Goal: Information Seeking & Learning: Learn about a topic

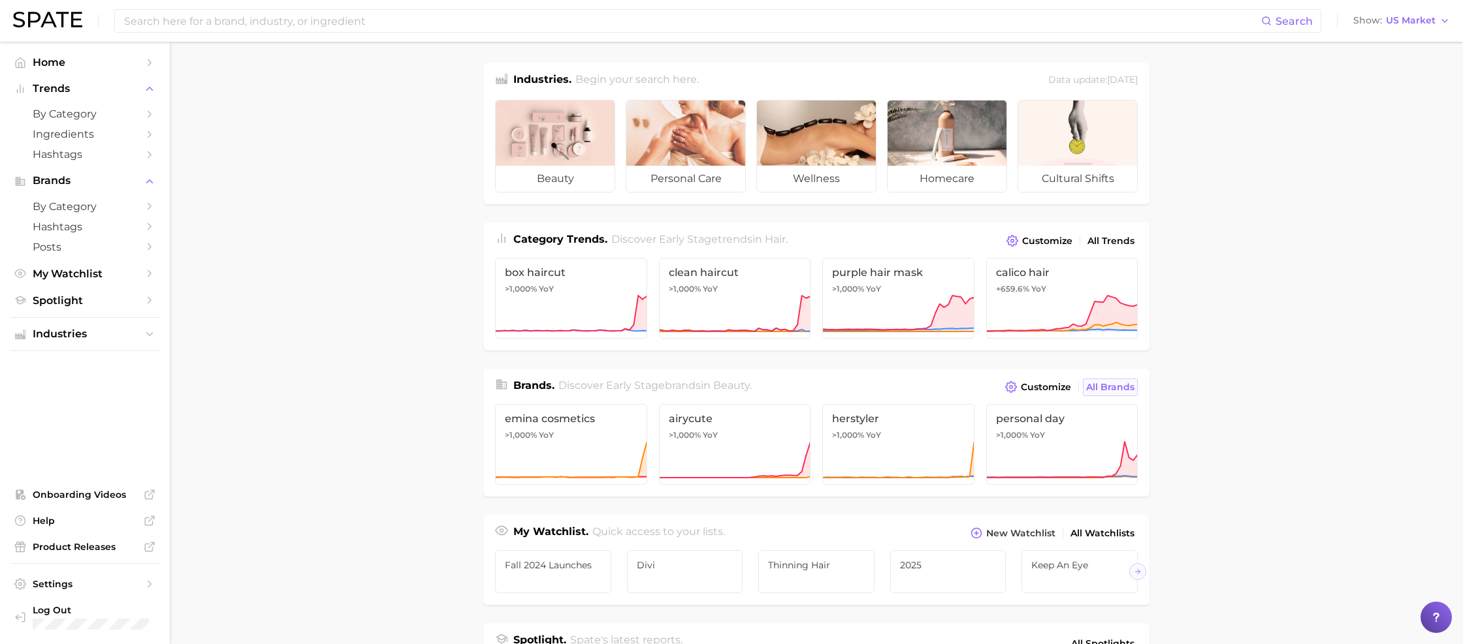
click at [1094, 390] on span "All Brands" at bounding box center [1110, 387] width 48 height 11
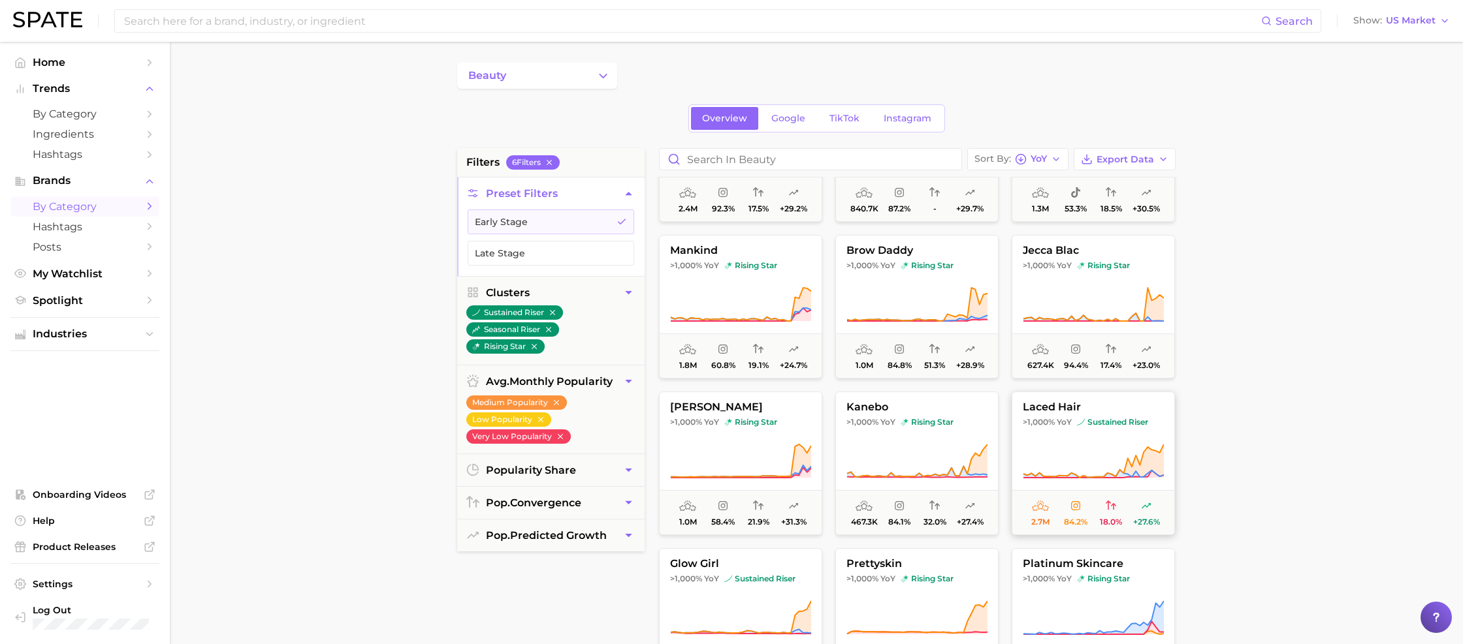
scroll to position [659, 0]
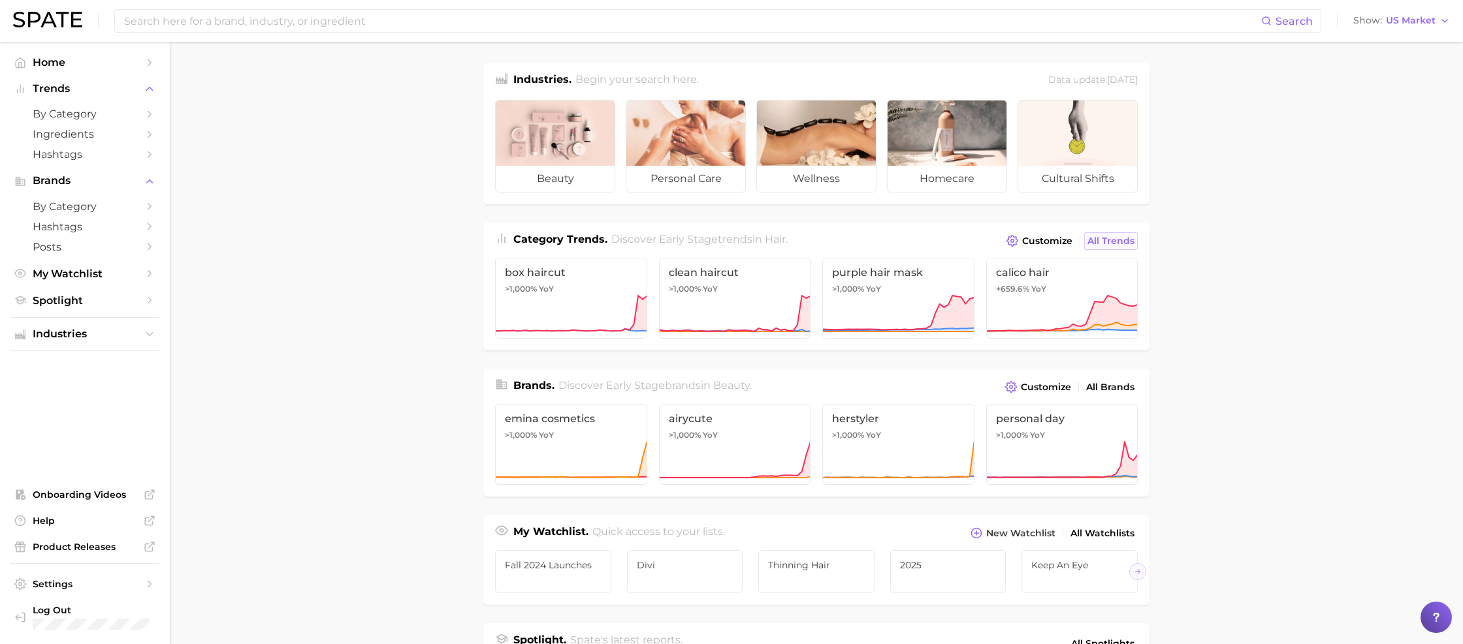
click at [1111, 240] on span "All Trends" at bounding box center [1110, 241] width 47 height 11
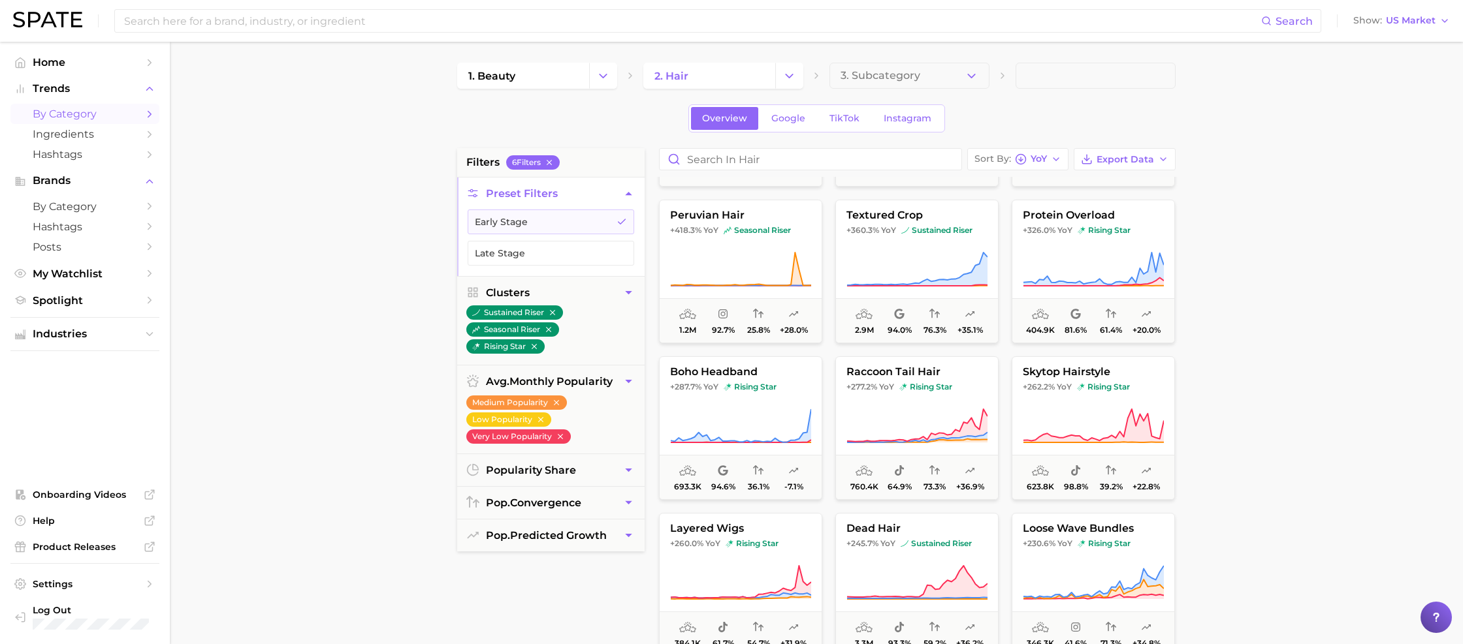
scroll to position [306, 0]
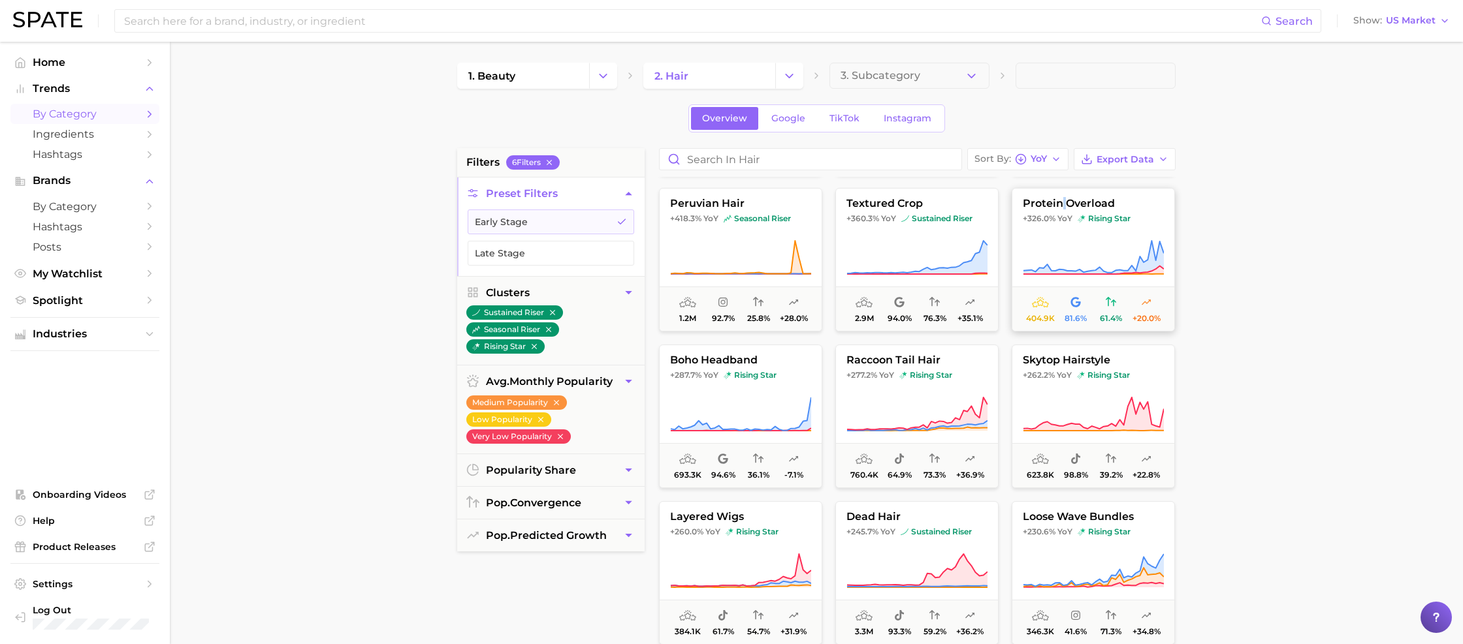
click at [1155, 227] on button "protein overload +326.0% YoY rising star 404.9k 81.6% 61.4% +20.0%" at bounding box center [1092, 260] width 163 height 144
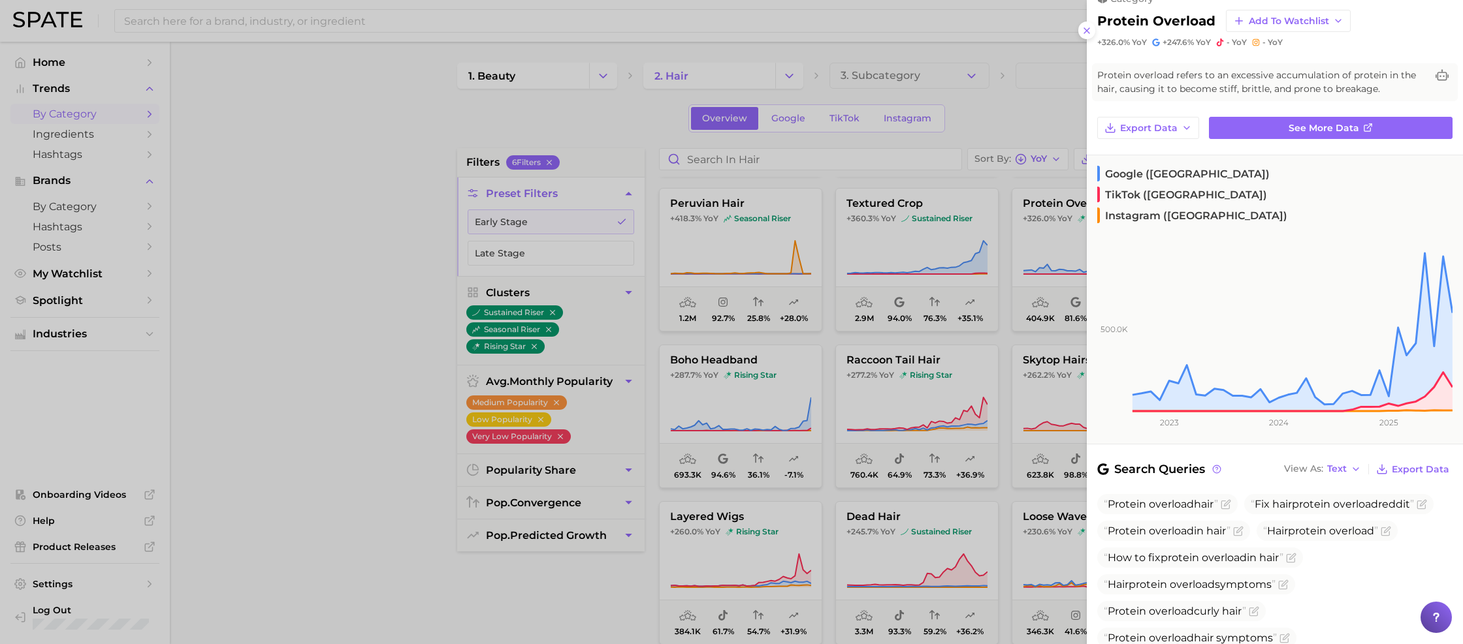
scroll to position [21, 0]
click at [1086, 31] on icon at bounding box center [1086, 30] width 10 height 10
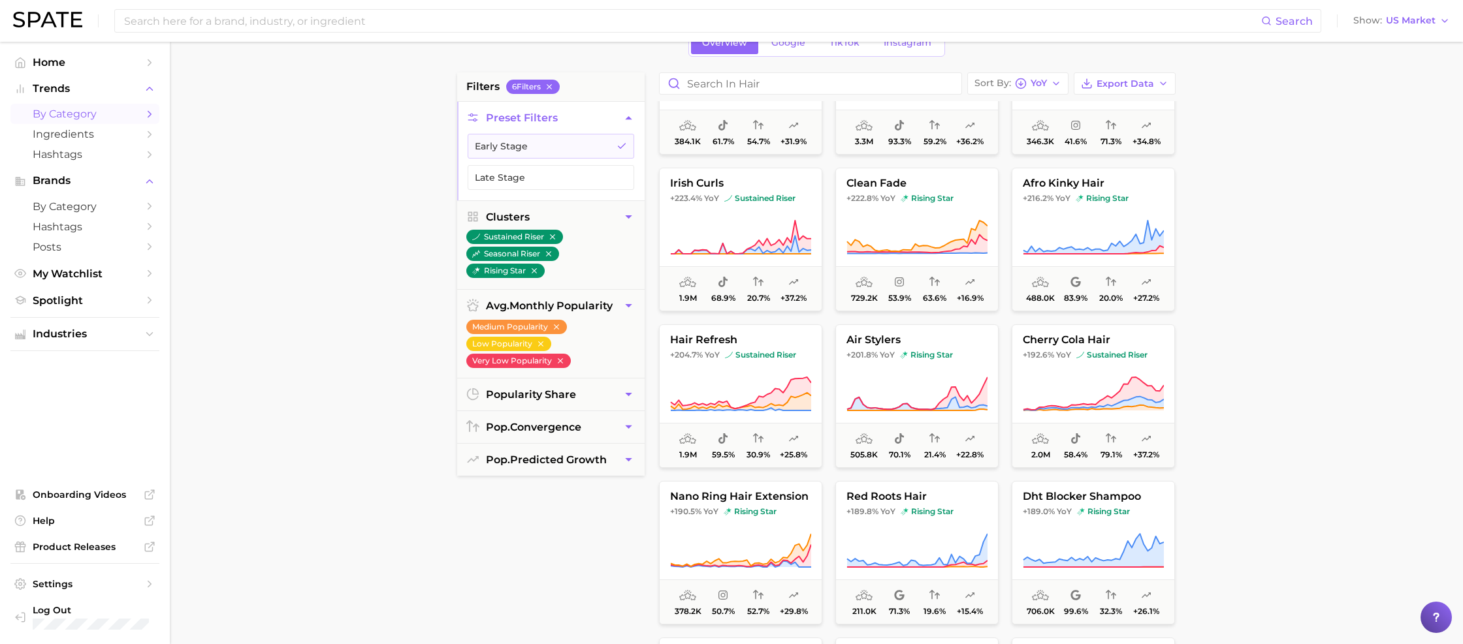
scroll to position [73, 0]
